Goal: Task Accomplishment & Management: Use online tool/utility

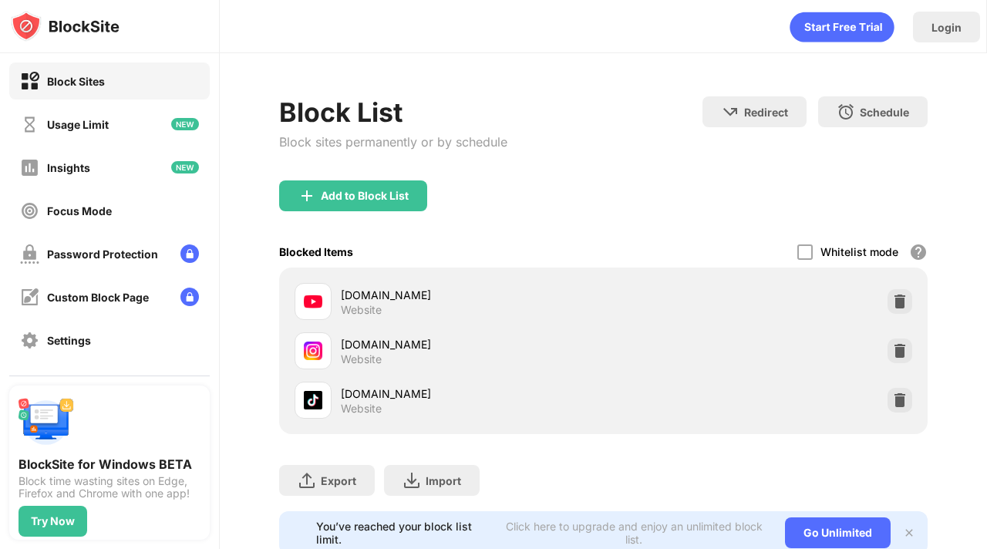
scroll to position [129, 0]
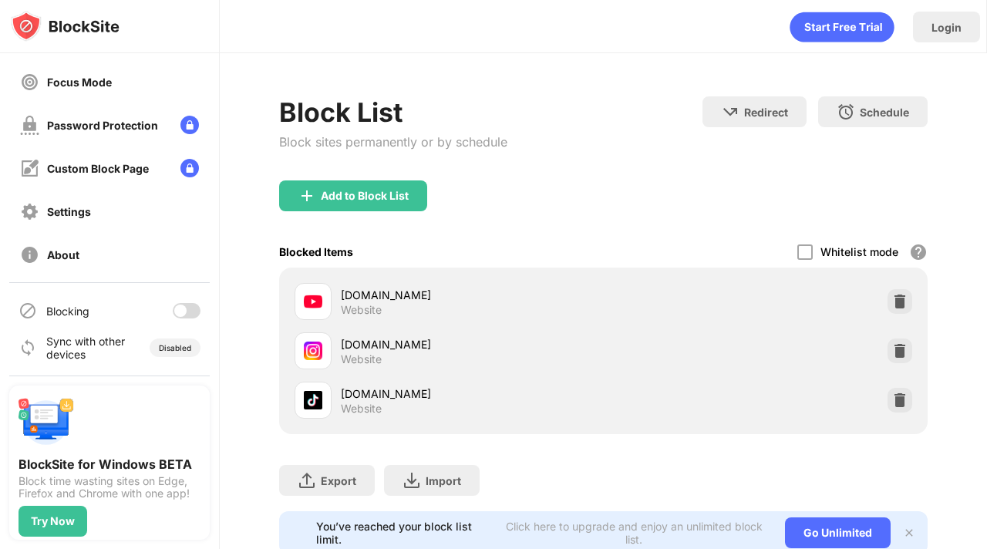
click at [168, 301] on div "Blocking" at bounding box center [109, 310] width 201 height 37
click at [174, 305] on div at bounding box center [180, 311] width 12 height 12
